Goal: Information Seeking & Learning: Learn about a topic

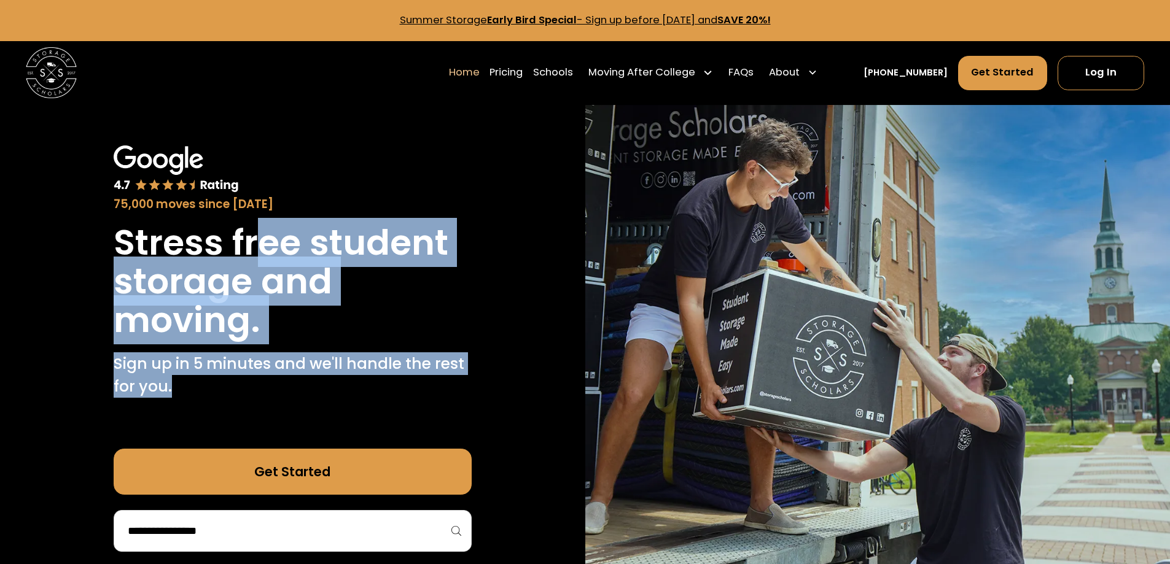
drag, startPoint x: 255, startPoint y: 240, endPoint x: 442, endPoint y: 401, distance: 246.5
click at [442, 401] on div "Stress free student storage and moving. Sign up in 5 minutes and we'll handle t…" at bounding box center [293, 314] width 358 height 181
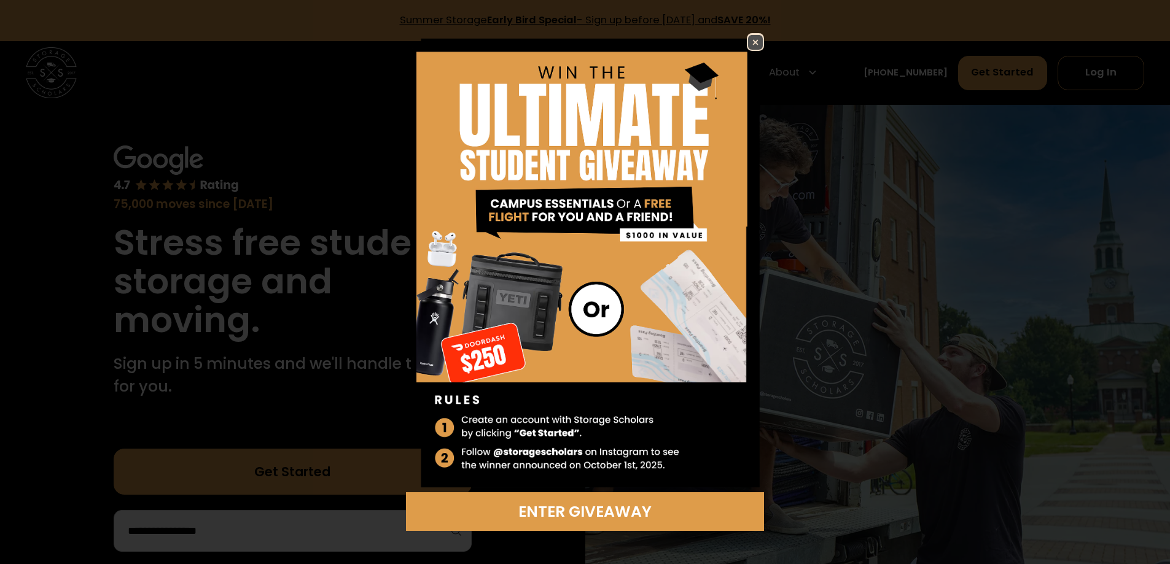
click at [758, 42] on img at bounding box center [755, 42] width 15 height 15
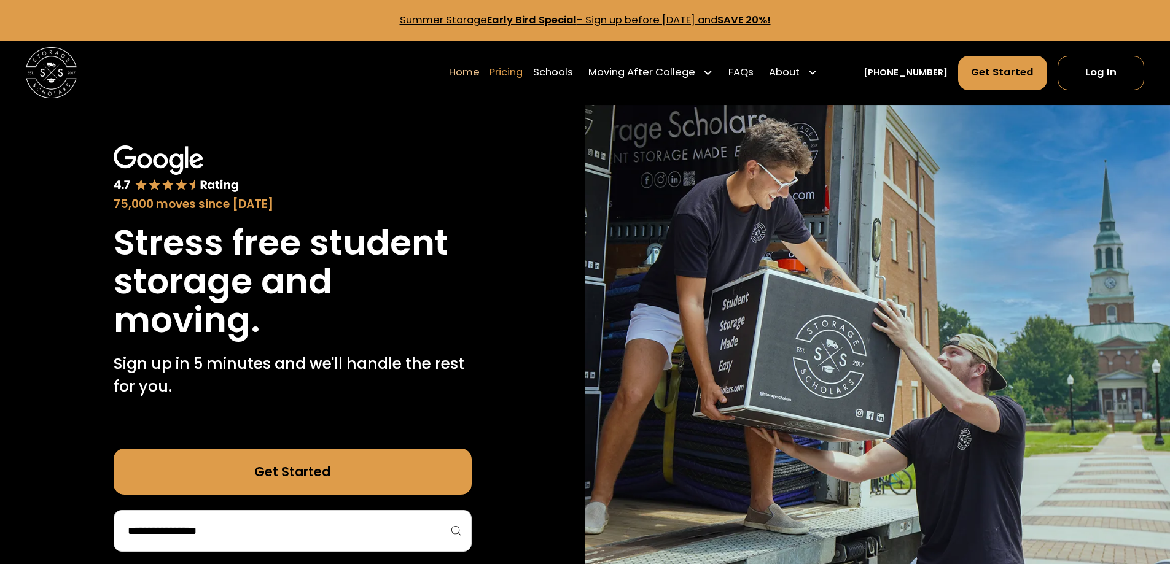
click at [523, 75] on link "Pricing" at bounding box center [506, 73] width 33 height 36
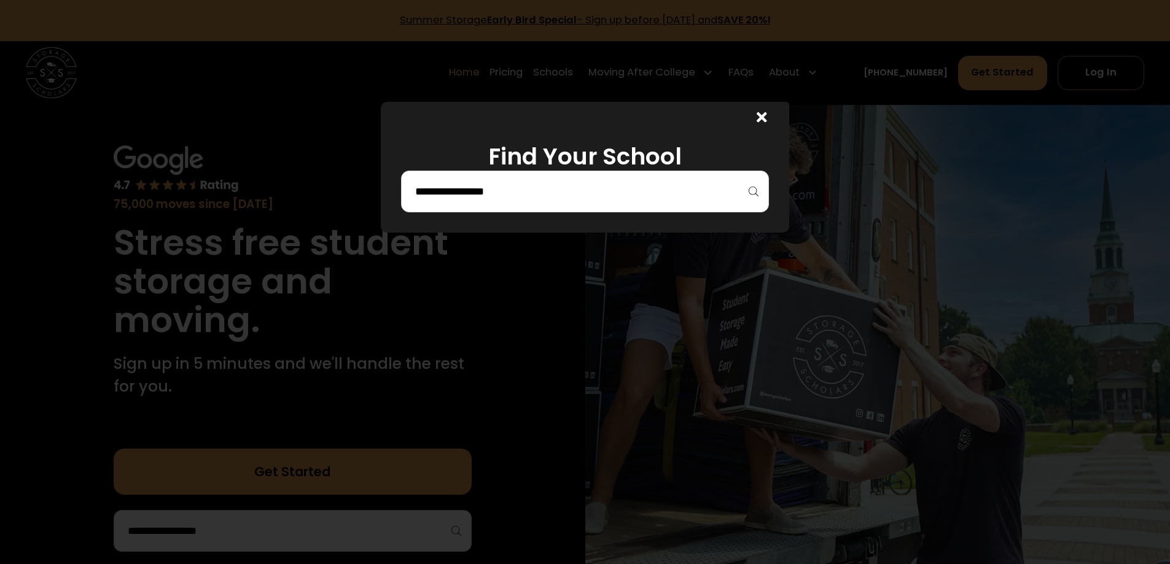
click at [520, 195] on input "search" at bounding box center [585, 191] width 342 height 21
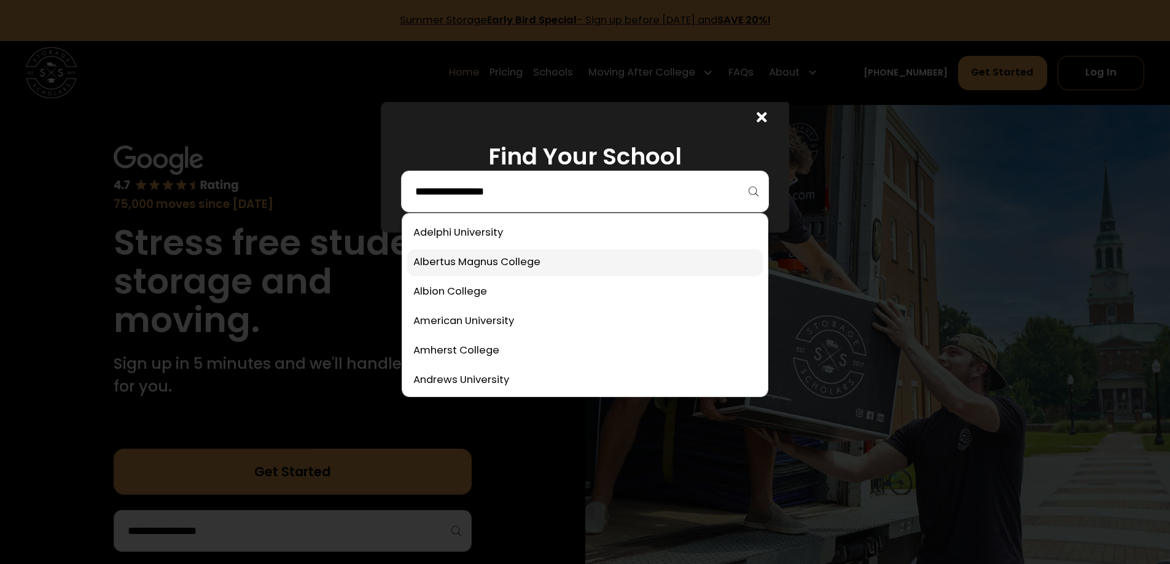
click at [486, 268] on link at bounding box center [585, 262] width 356 height 27
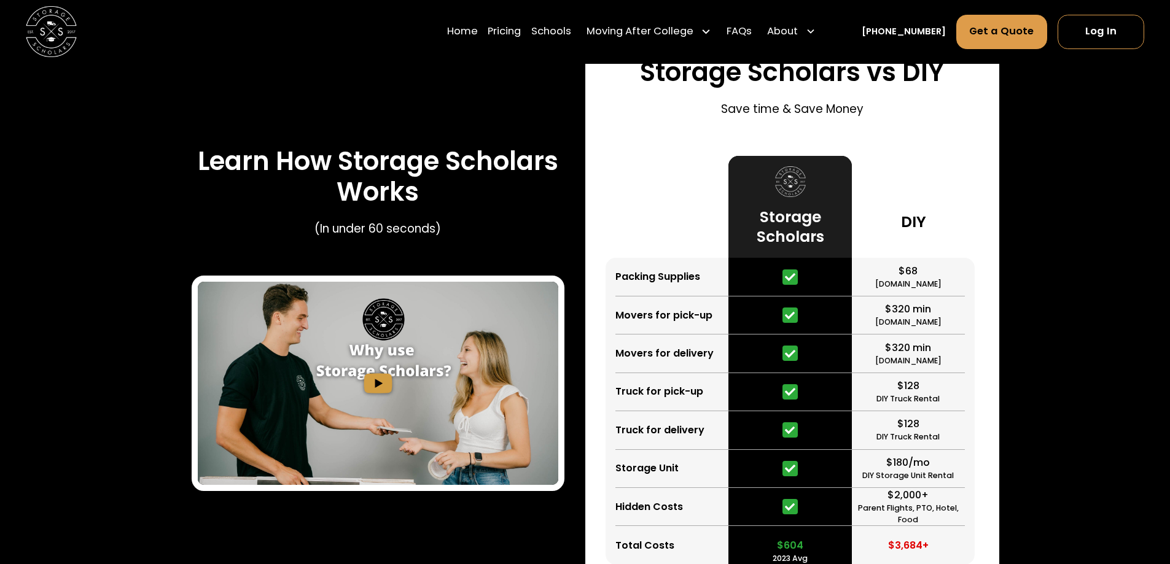
scroll to position [1773, 0]
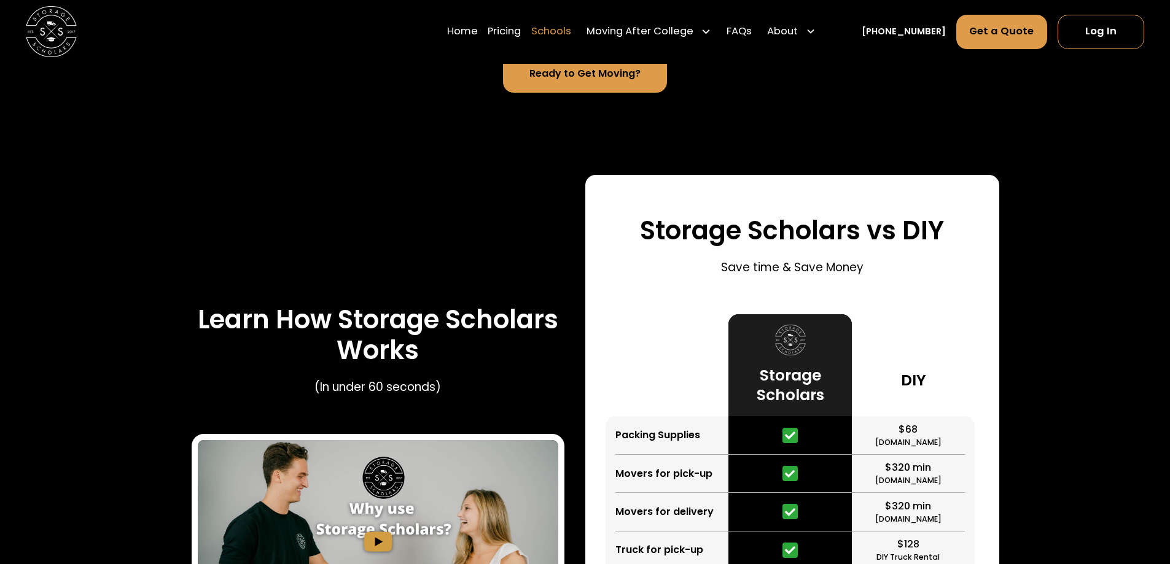
click at [571, 34] on link "Schools" at bounding box center [551, 32] width 40 height 36
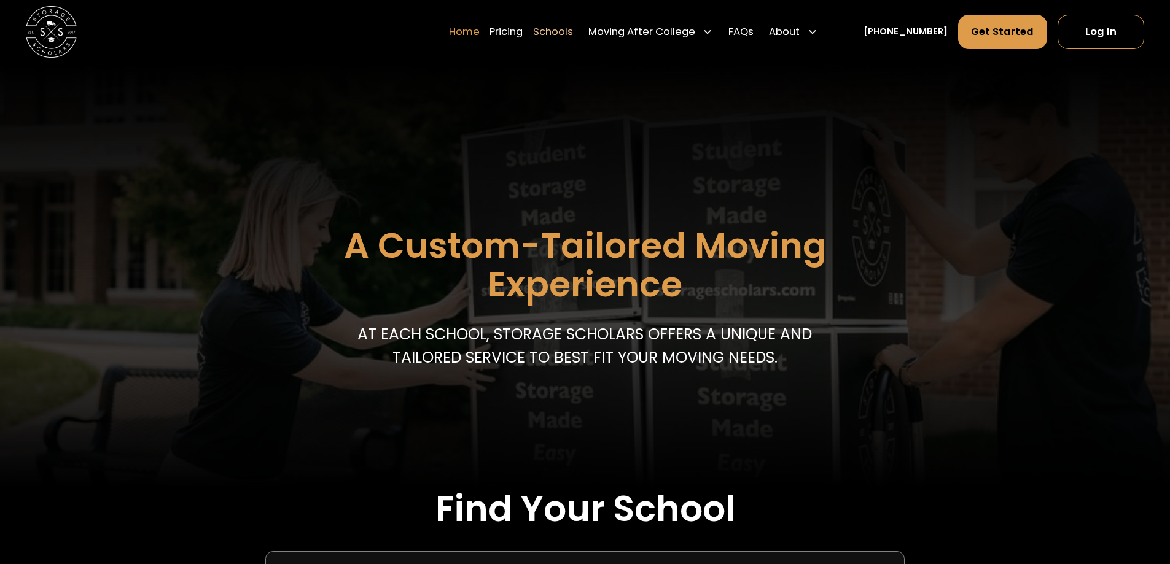
click at [470, 33] on link "Home" at bounding box center [464, 32] width 31 height 36
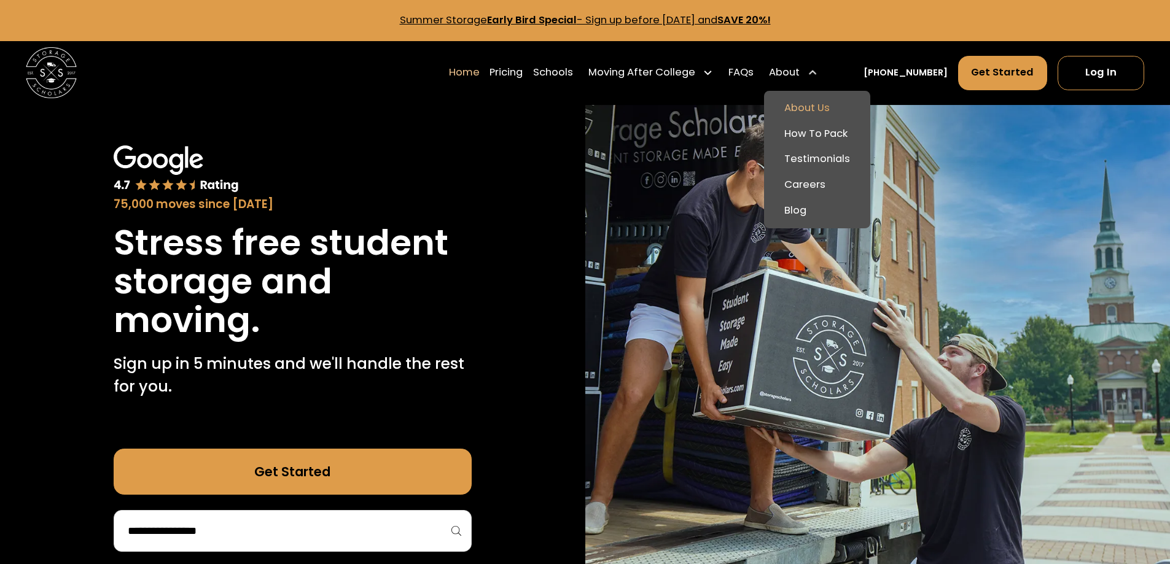
click at [832, 111] on link "About Us" at bounding box center [817, 109] width 96 height 26
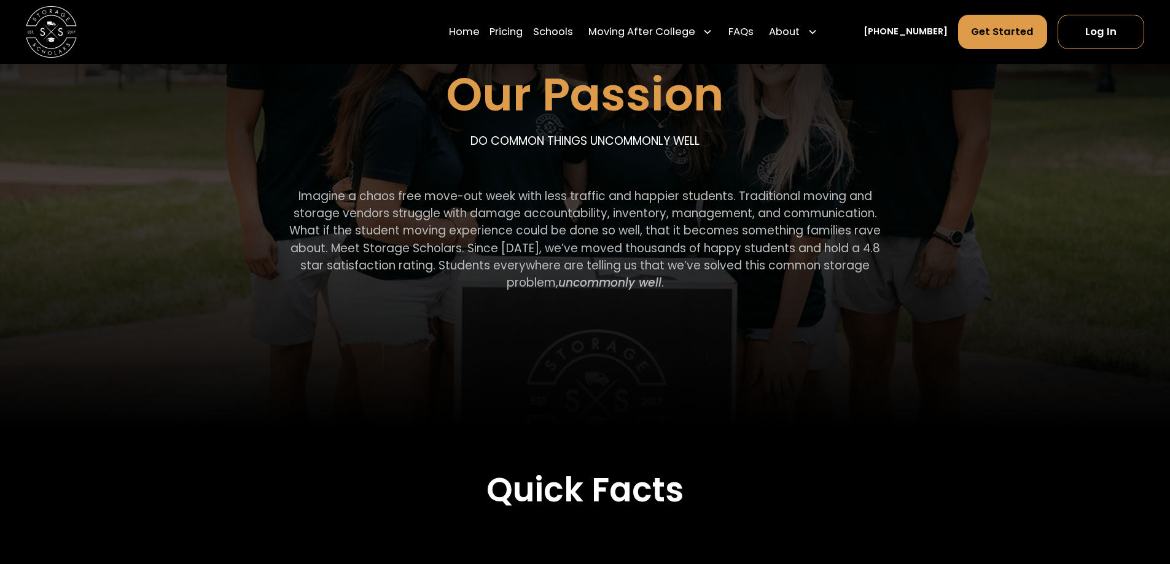
scroll to position [246, 0]
